Goal: Task Accomplishment & Management: Use online tool/utility

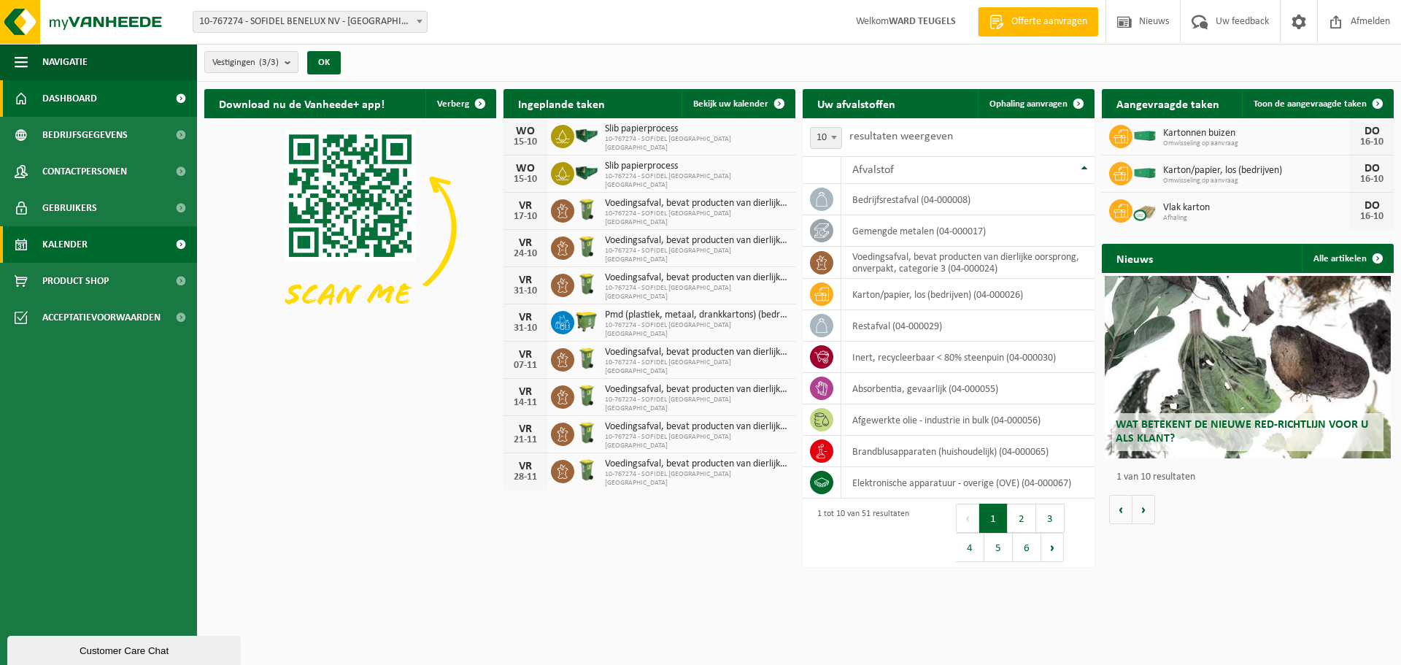
click at [96, 242] on link "Kalender" at bounding box center [98, 244] width 197 height 36
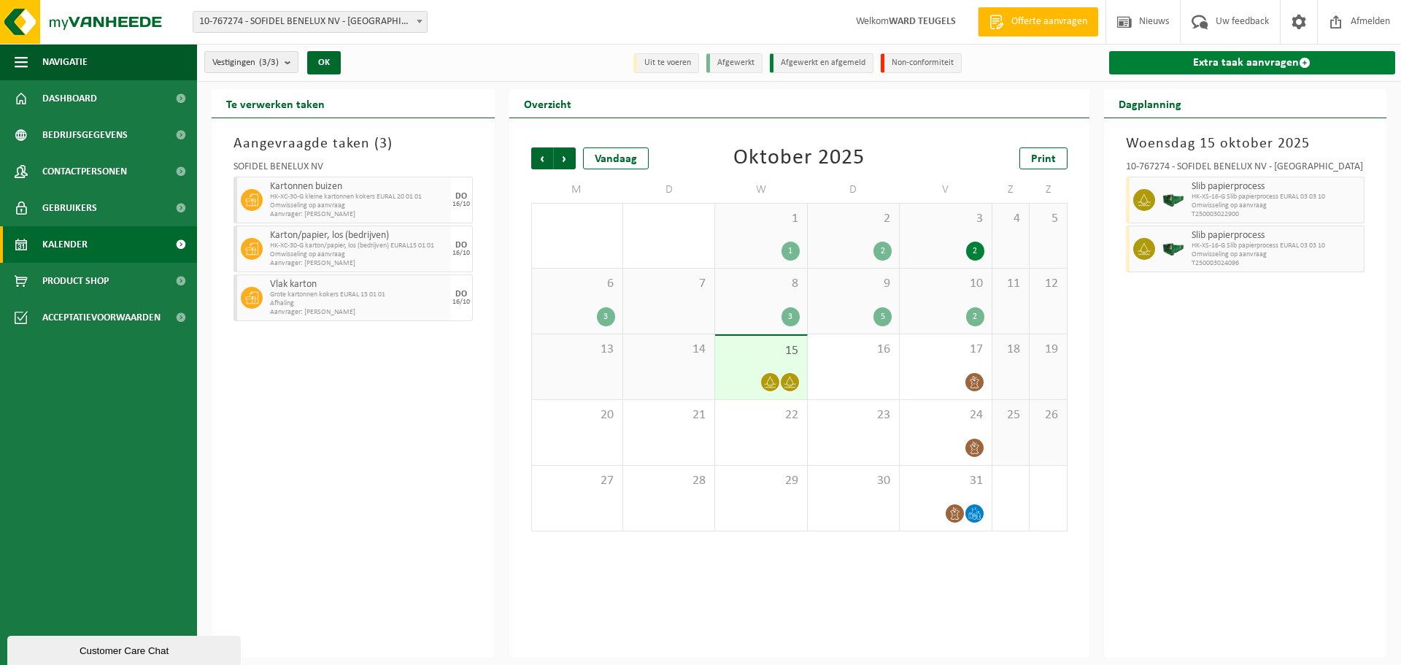
click at [1254, 51] on link "Extra taak aanvragen" at bounding box center [1252, 62] width 287 height 23
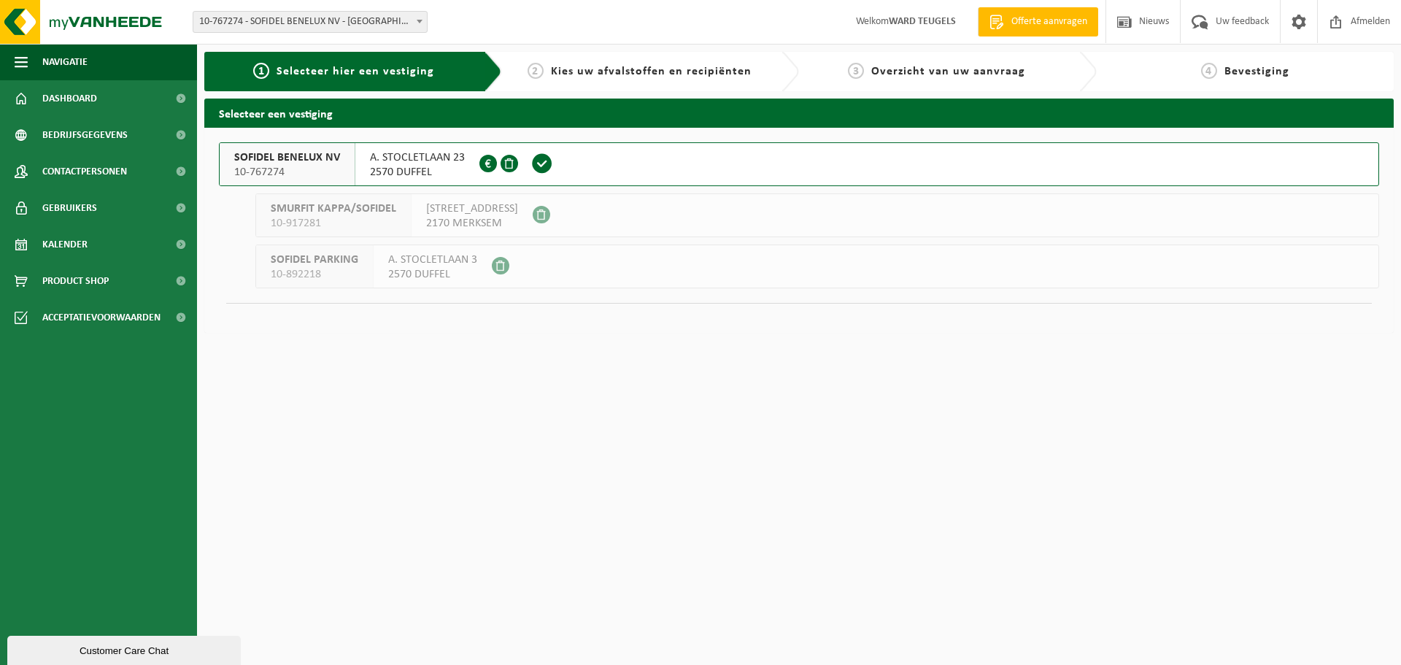
click at [294, 153] on span "SOFIDEL BENELUX NV" at bounding box center [287, 157] width 106 height 15
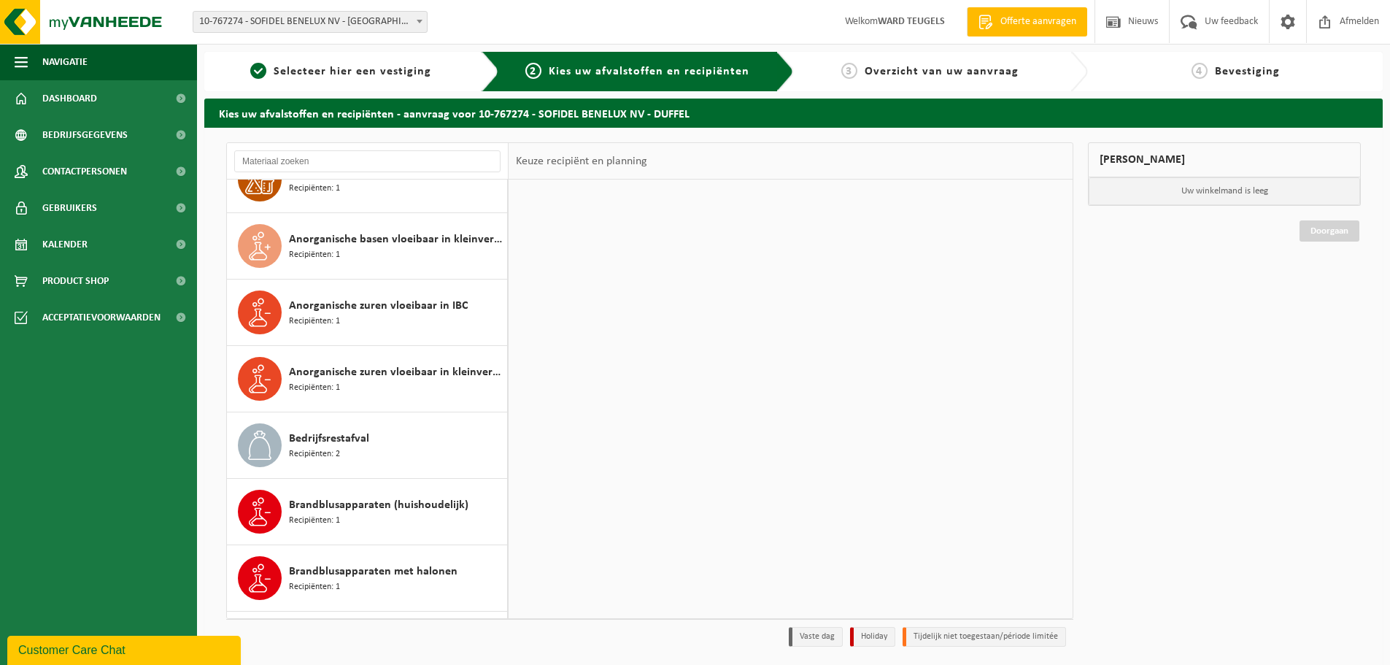
scroll to position [657, 0]
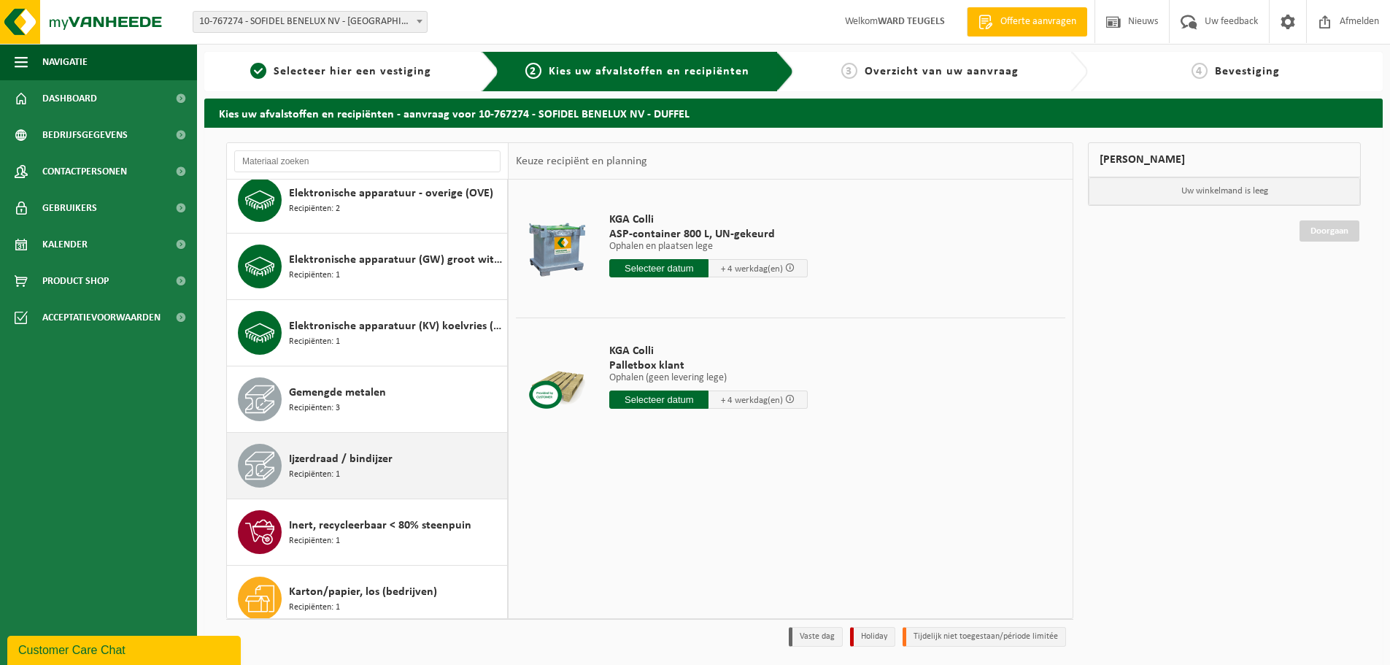
click at [334, 462] on span "Ijzerdraad / bindijzer" at bounding box center [341, 459] width 104 height 18
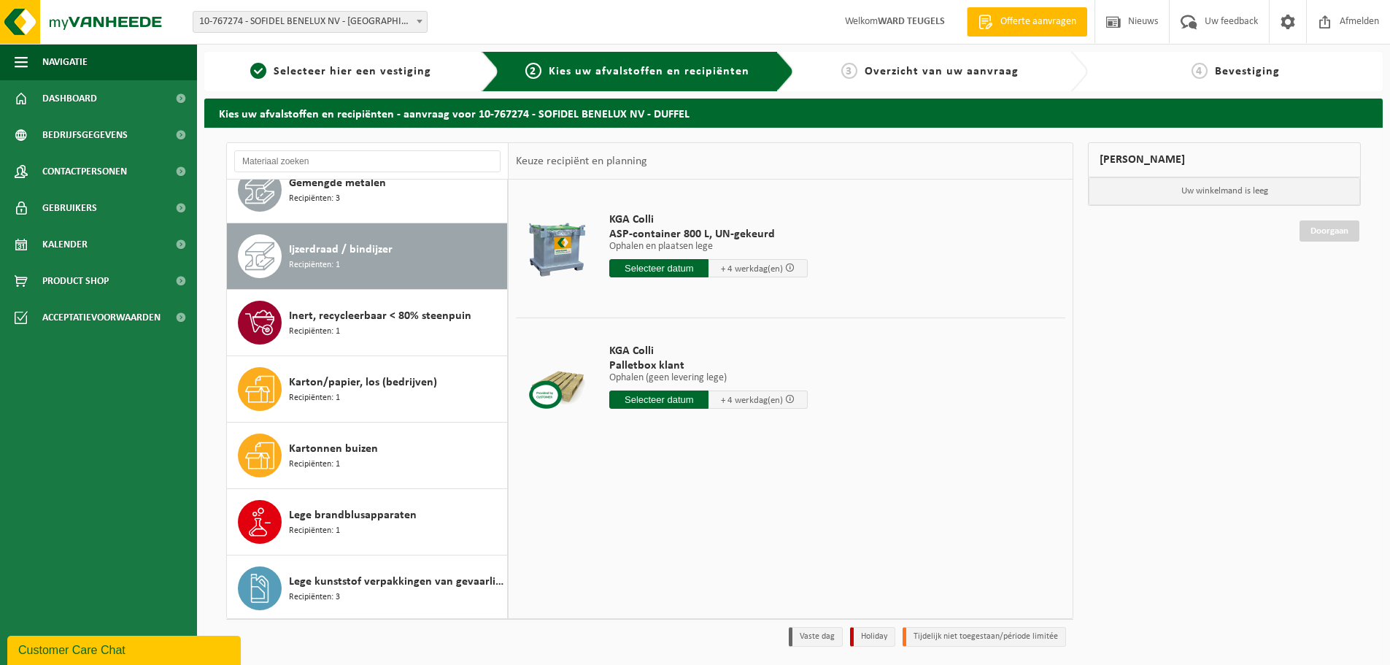
scroll to position [1129, 0]
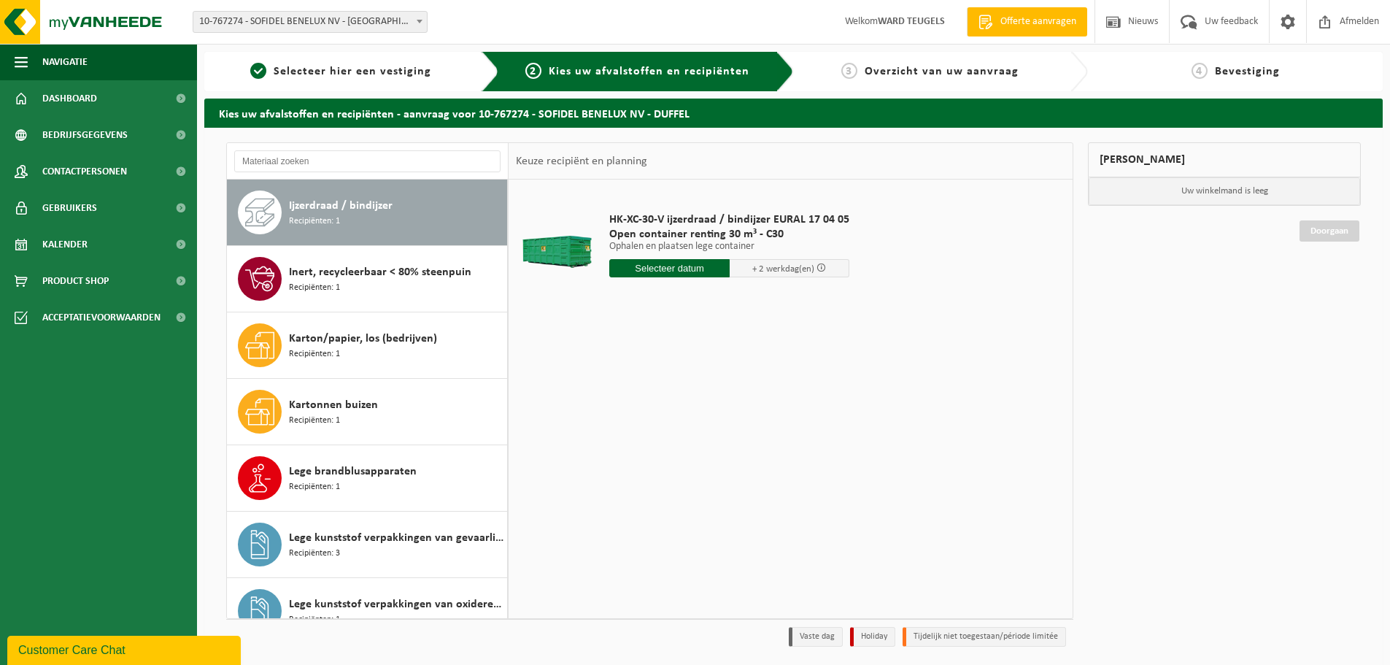
click at [681, 271] on input "text" at bounding box center [669, 268] width 120 height 18
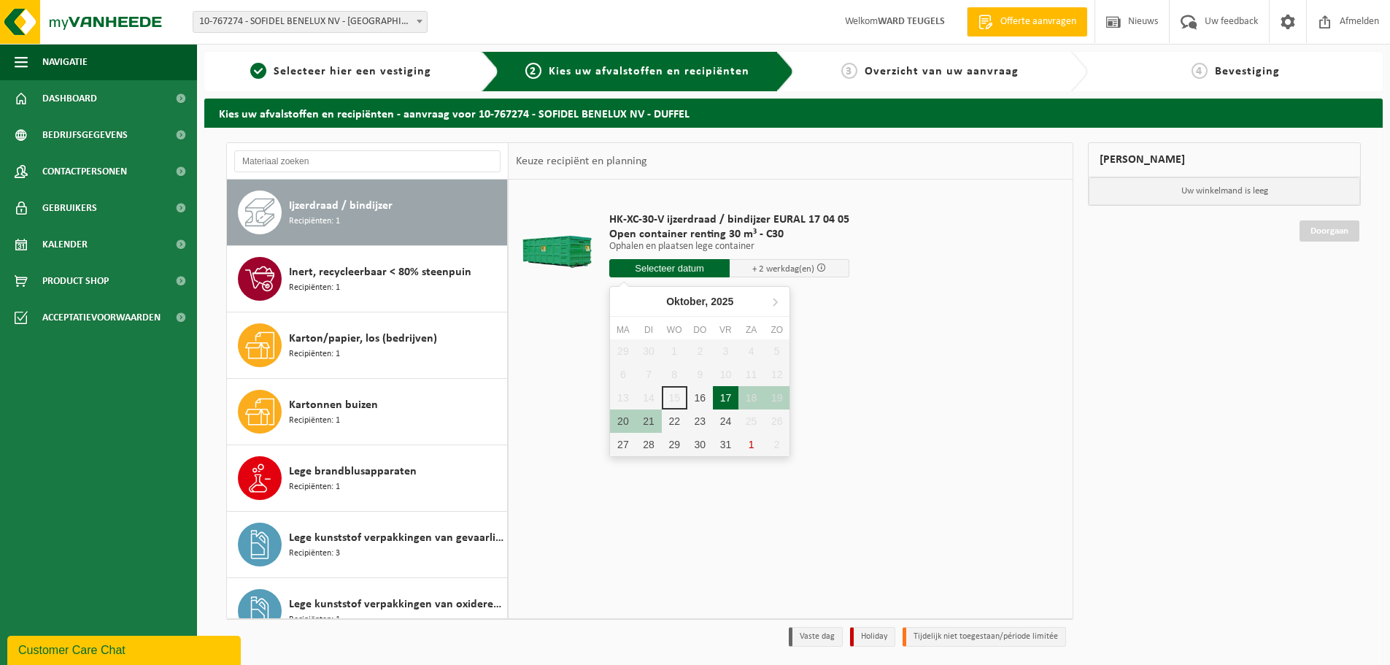
click at [719, 396] on div "17" at bounding box center [726, 397] width 26 height 23
type input "Van 2025-10-17"
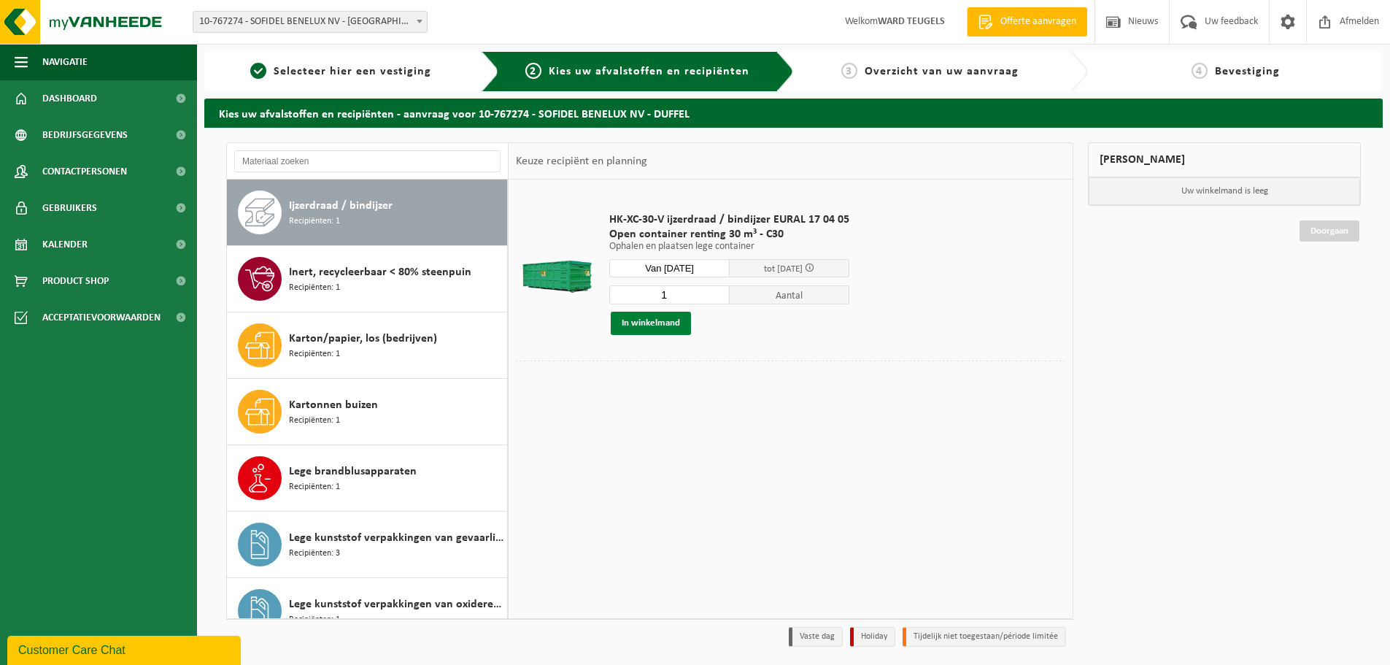
click at [674, 320] on button "In winkelmand" at bounding box center [651, 323] width 80 height 23
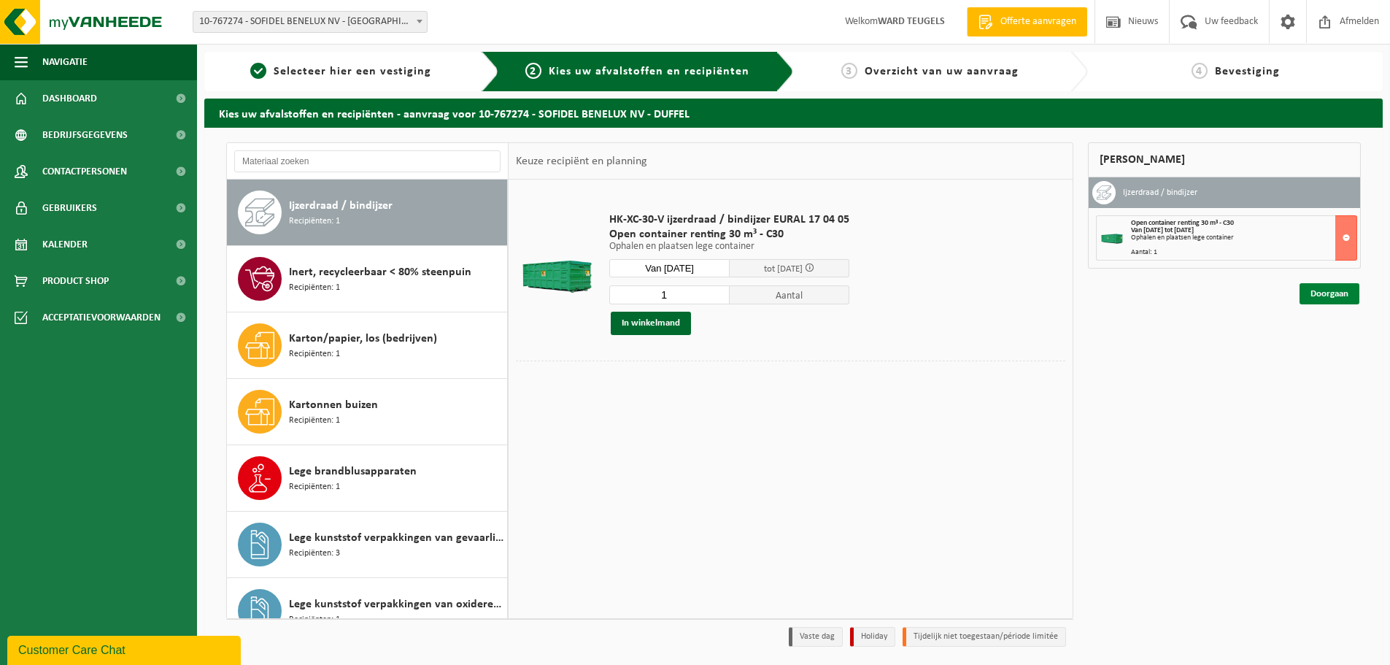
click at [1320, 297] on link "Doorgaan" at bounding box center [1329, 293] width 60 height 21
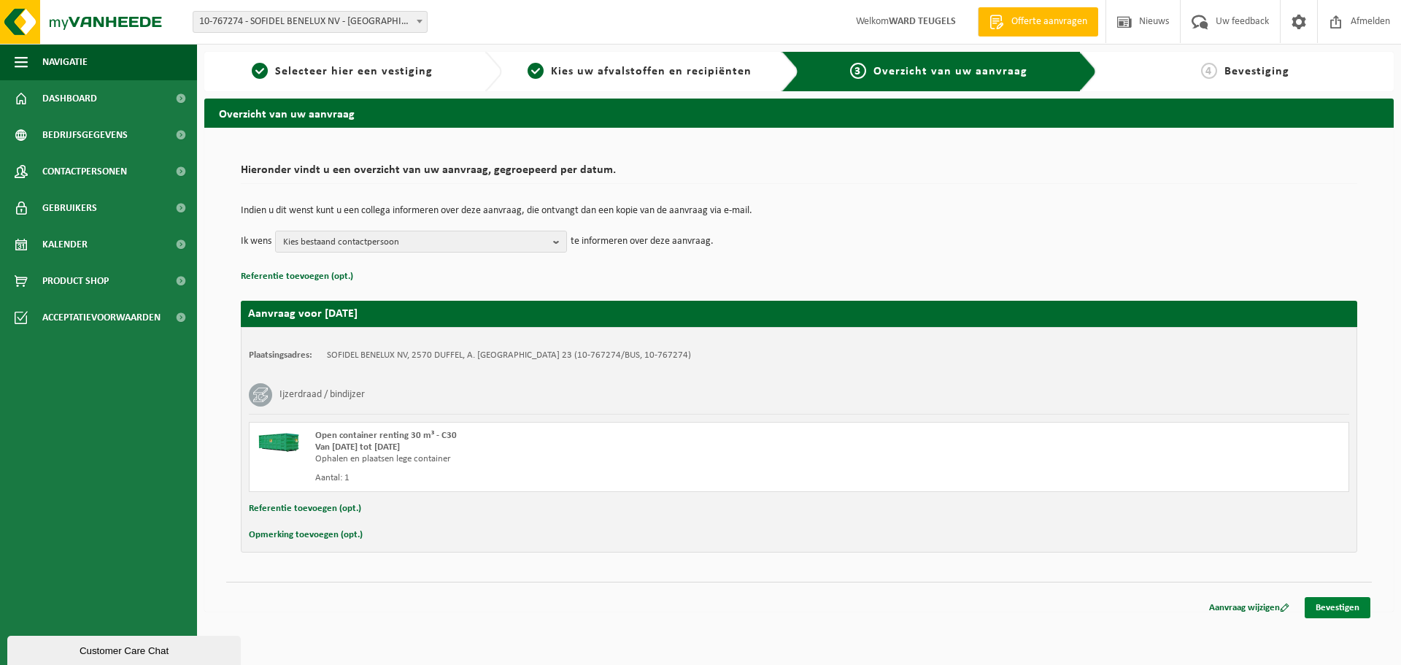
click at [1351, 605] on link "Bevestigen" at bounding box center [1338, 607] width 66 height 21
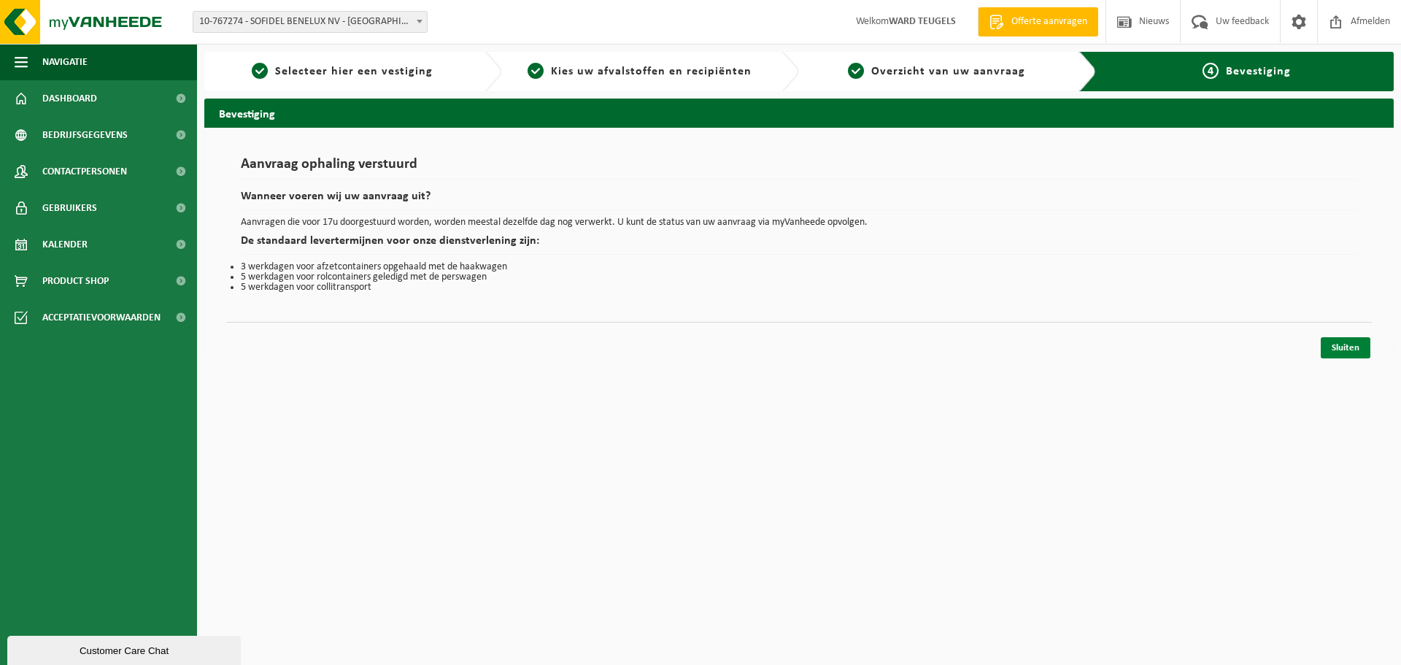
click at [1342, 344] on link "Sluiten" at bounding box center [1346, 347] width 50 height 21
